Goal: Complete application form: Complete application form

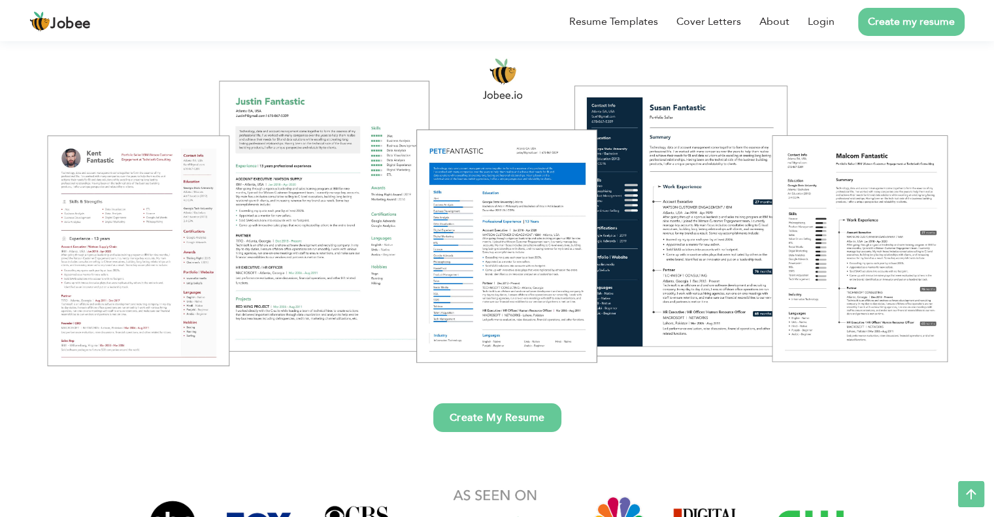
click at [144, 232] on div at bounding box center [497, 211] width 975 height 345
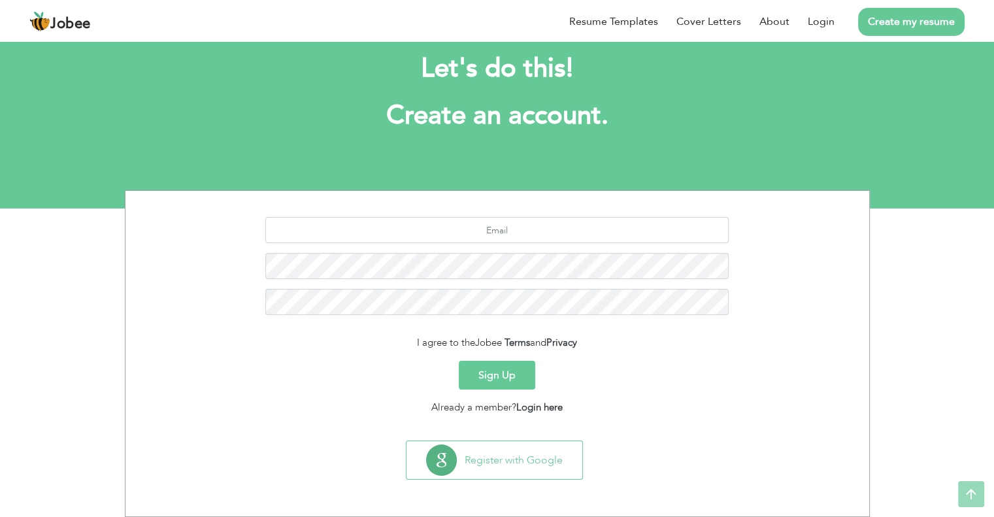
scroll to position [25, 0]
click at [518, 236] on input "text" at bounding box center [497, 231] width 464 height 26
type input "rabisultan55@gmail.com"
click at [459, 362] on button "Sign Up" at bounding box center [497, 376] width 76 height 29
click at [503, 369] on button "Sign Up" at bounding box center [497, 376] width 76 height 29
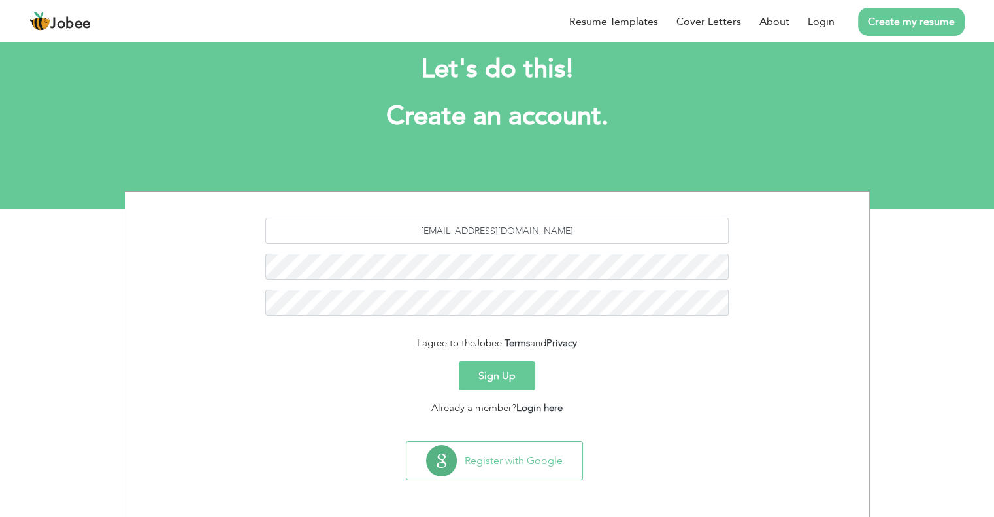
click at [497, 377] on button "Sign Up" at bounding box center [497, 376] width 76 height 29
click at [541, 407] on link "Login here" at bounding box center [539, 407] width 46 height 13
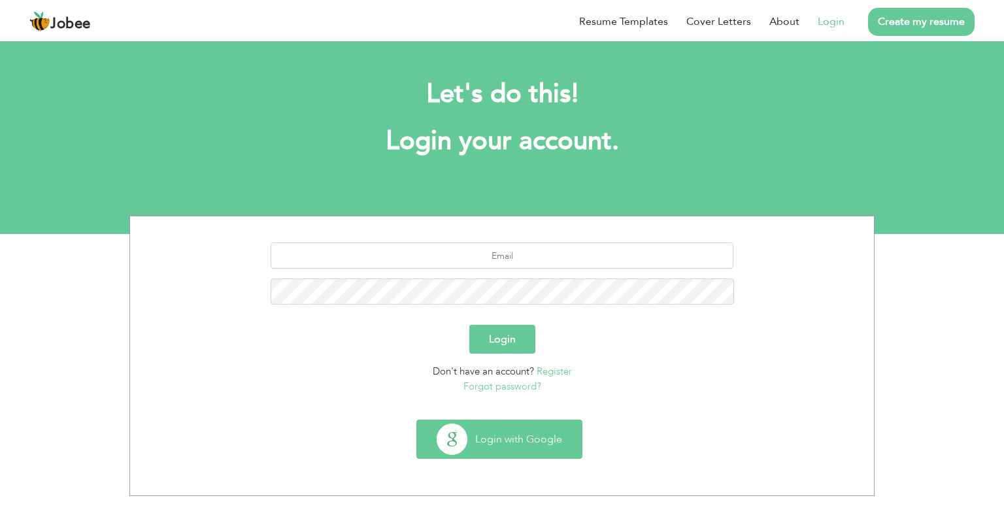
click at [536, 442] on button "Login with Google" at bounding box center [499, 439] width 165 height 38
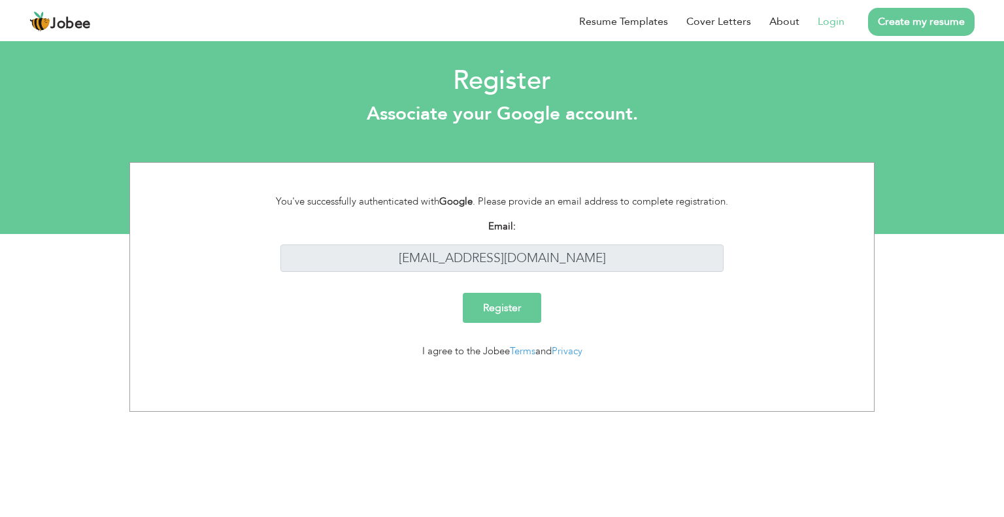
click at [498, 313] on input "Register" at bounding box center [502, 308] width 78 height 30
click at [515, 308] on input "Register" at bounding box center [502, 308] width 78 height 30
click at [822, 23] on link "Login" at bounding box center [831, 22] width 27 height 16
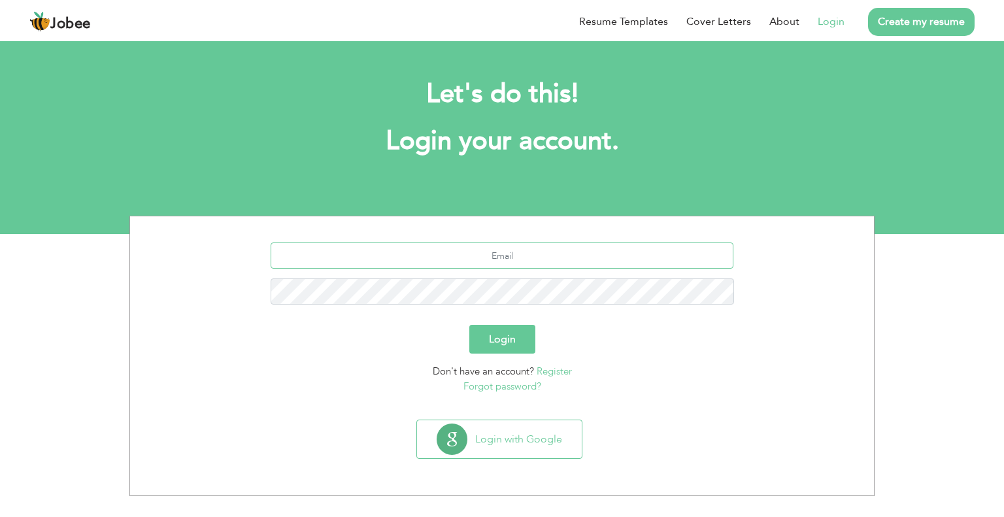
click at [504, 248] on input "text" at bounding box center [503, 256] width 464 height 26
type input "[EMAIL_ADDRESS][DOMAIN_NAME]"
click at [511, 347] on button "Login" at bounding box center [502, 339] width 66 height 29
click at [505, 335] on button "Login" at bounding box center [502, 339] width 66 height 29
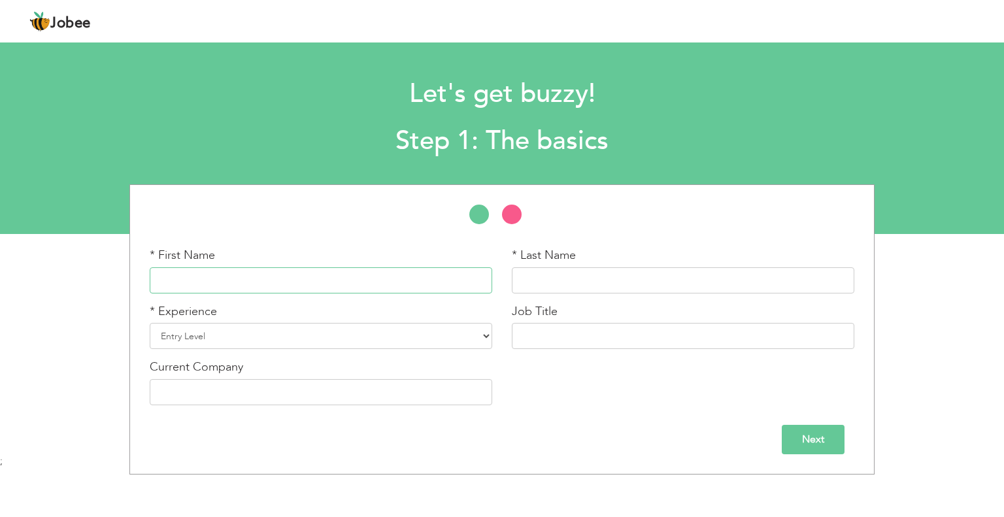
click at [314, 280] on input "text" at bounding box center [321, 280] width 343 height 26
type input "rabia"
type input "sultan"
click at [265, 336] on select "Entry Level Less than 1 Year 1 Year 2 Years 3 Years 4 Years 5 Years 6 Years 7 Y…" at bounding box center [321, 336] width 343 height 26
select select "6"
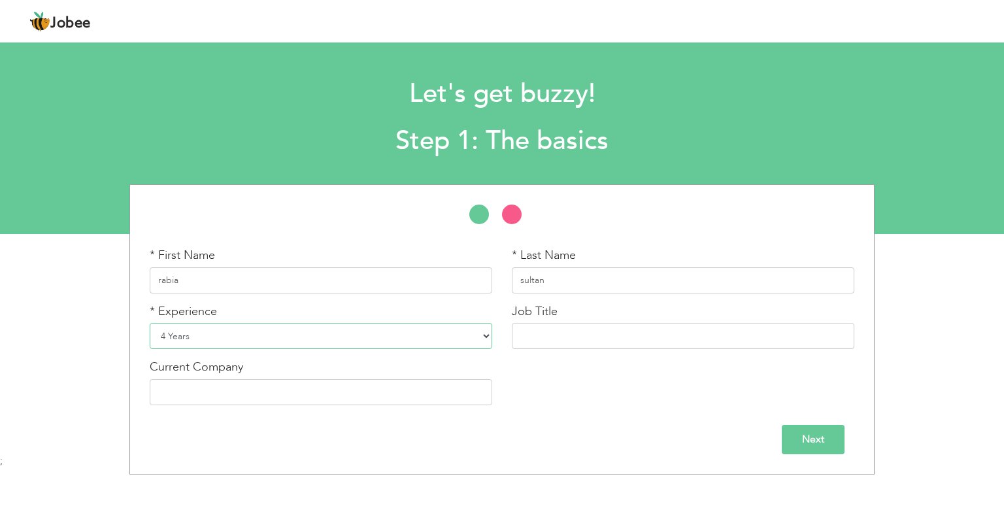
click at [150, 323] on select "Entry Level Less than 1 Year 1 Year 2 Years 3 Years 4 Years 5 Years 6 Years 7 Y…" at bounding box center [321, 336] width 343 height 26
click at [294, 407] on div "Current Company" at bounding box center [321, 387] width 362 height 56
click at [288, 394] on input "text" at bounding box center [321, 392] width 343 height 26
type input "PRAL"
click at [821, 445] on input "Next" at bounding box center [813, 439] width 63 height 29
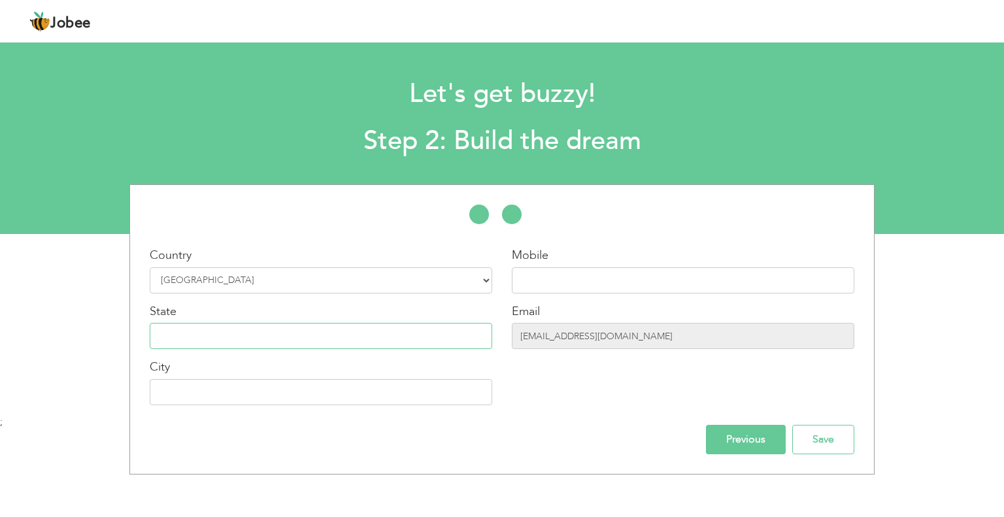
click at [233, 324] on input "text" at bounding box center [321, 336] width 343 height 26
type input "Asia"
click at [217, 394] on input "text" at bounding box center [321, 392] width 343 height 26
type input "[GEOGRAPHIC_DATA]"
type input "03340059434"
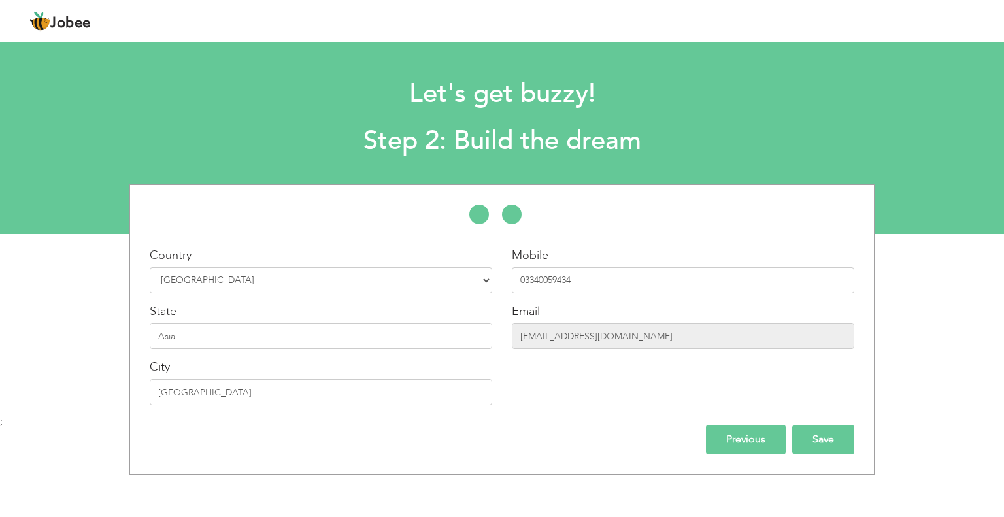
click at [822, 439] on input "Save" at bounding box center [823, 439] width 62 height 29
